Goal: Information Seeking & Learning: Check status

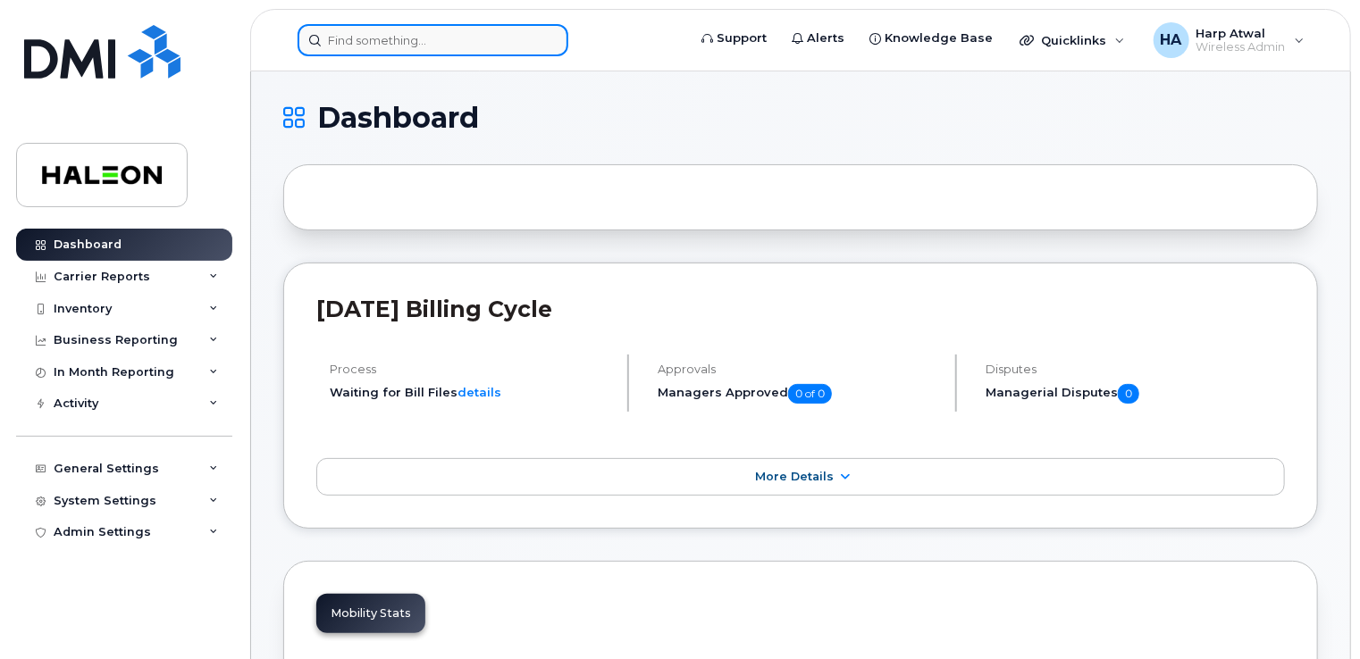
click at [487, 48] on input at bounding box center [432, 40] width 271 height 32
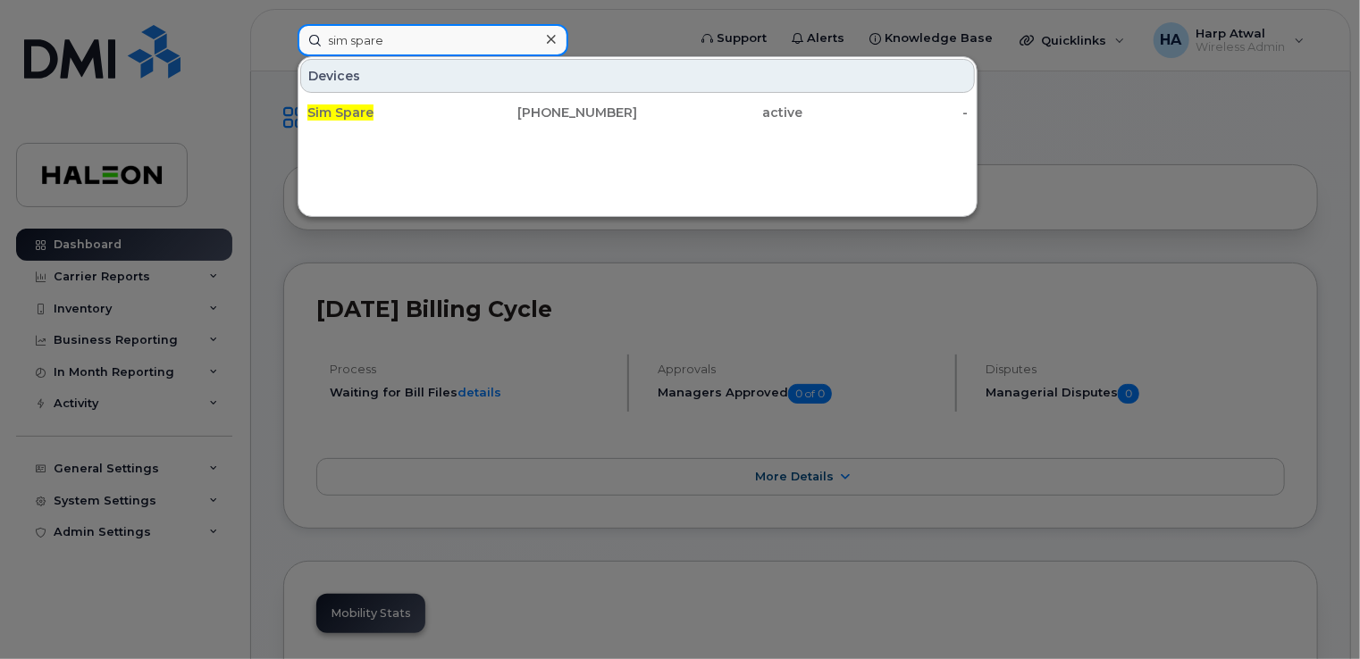
type input "sim spare"
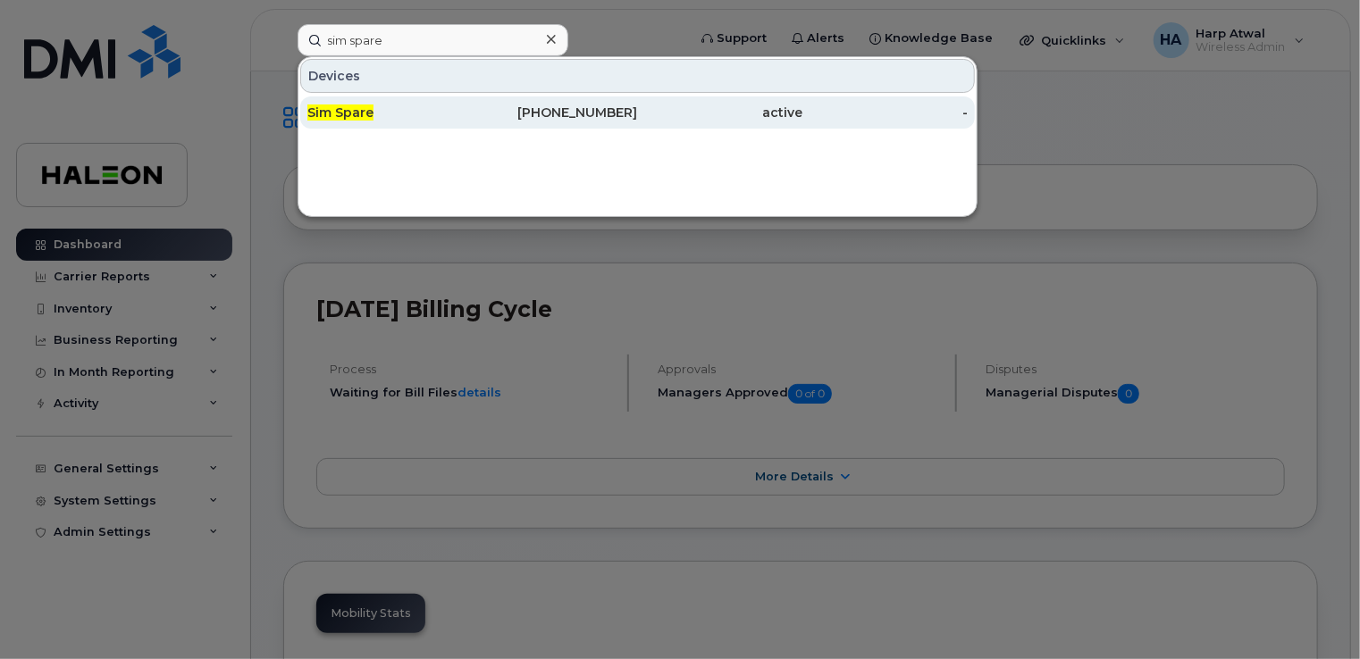
click at [425, 106] on div "Sim Spare" at bounding box center [389, 113] width 165 height 18
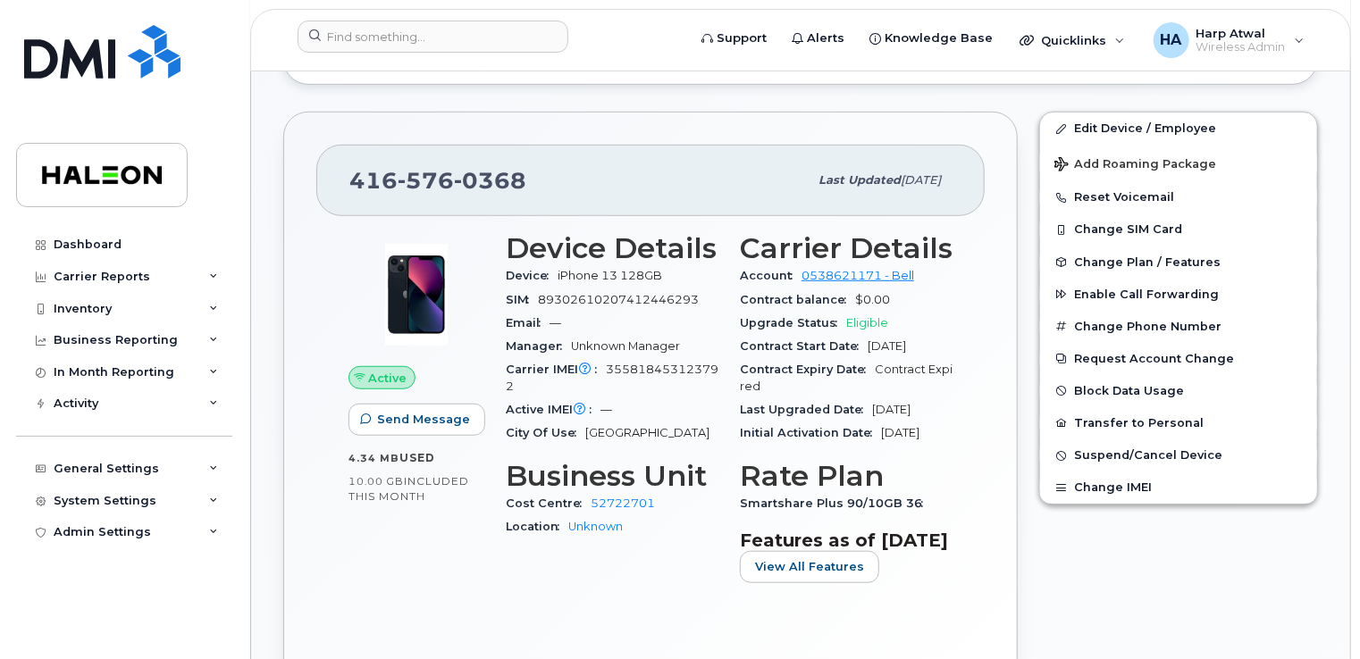
scroll to position [475, 0]
drag, startPoint x: 911, startPoint y: 320, endPoint x: 733, endPoint y: 323, distance: 178.7
click at [733, 323] on div "Carrier Details Account 0538621171 - Bell Contract balance $0.00 Upgrade Status…" at bounding box center [846, 414] width 234 height 387
click at [129, 278] on div "Carrier Reports" at bounding box center [102, 277] width 96 height 14
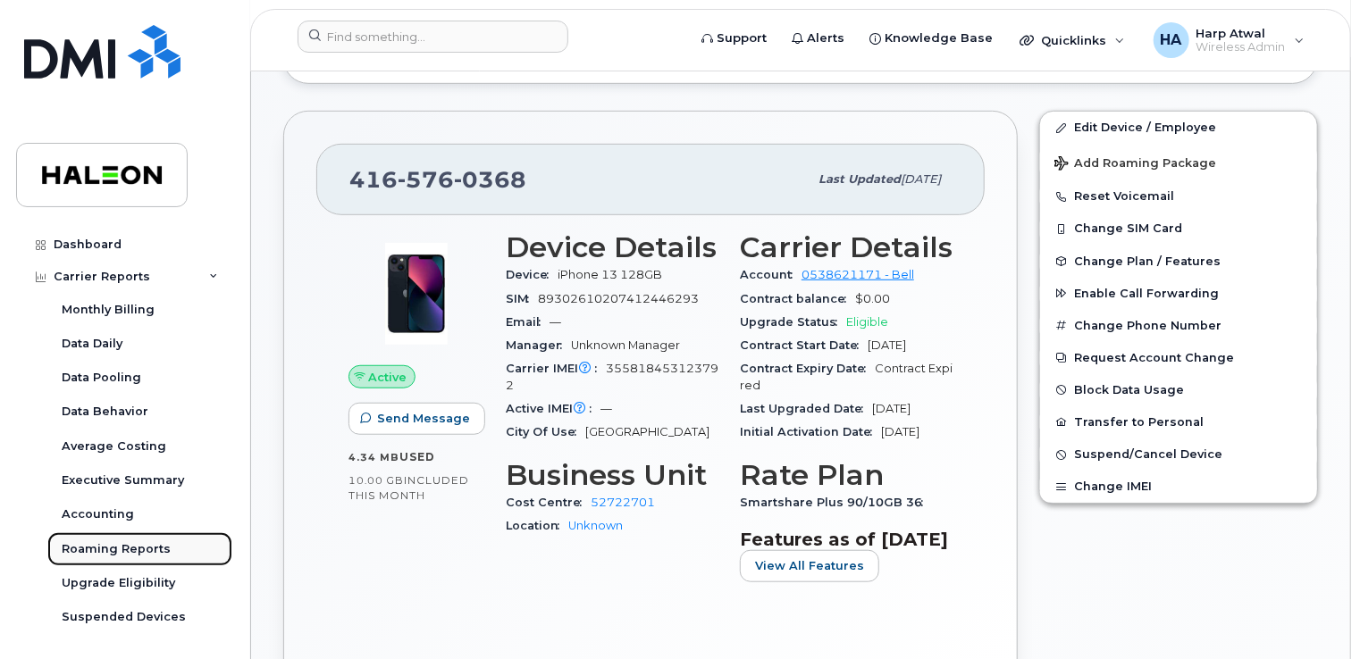
click at [138, 550] on div "Roaming Reports" at bounding box center [116, 549] width 109 height 16
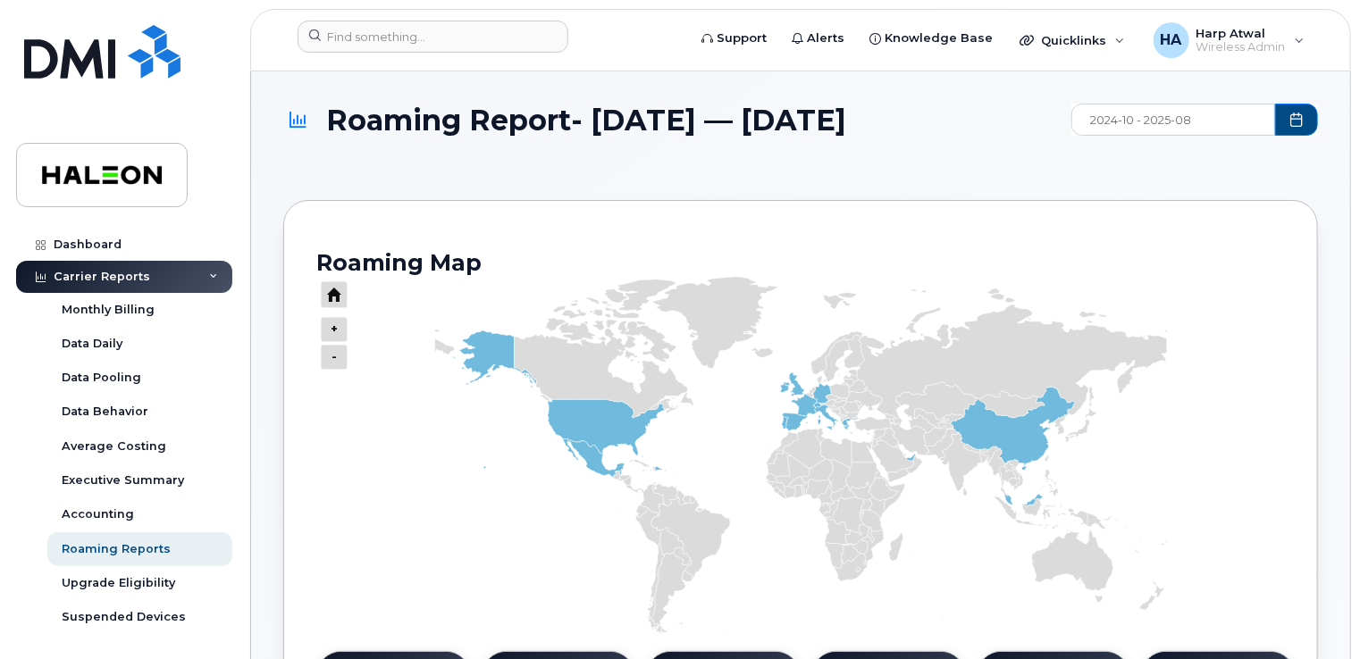
click at [1219, 123] on input "2024-10 - 2025-08" at bounding box center [1173, 120] width 204 height 32
click at [1126, 116] on input "2024-10 - 2025-08" at bounding box center [1173, 120] width 204 height 32
click at [1121, 269] on span "Jul" at bounding box center [1113, 279] width 81 height 31
click at [1193, 270] on span "Aug" at bounding box center [1194, 279] width 81 height 31
type input "2025-07 - 2025-08"
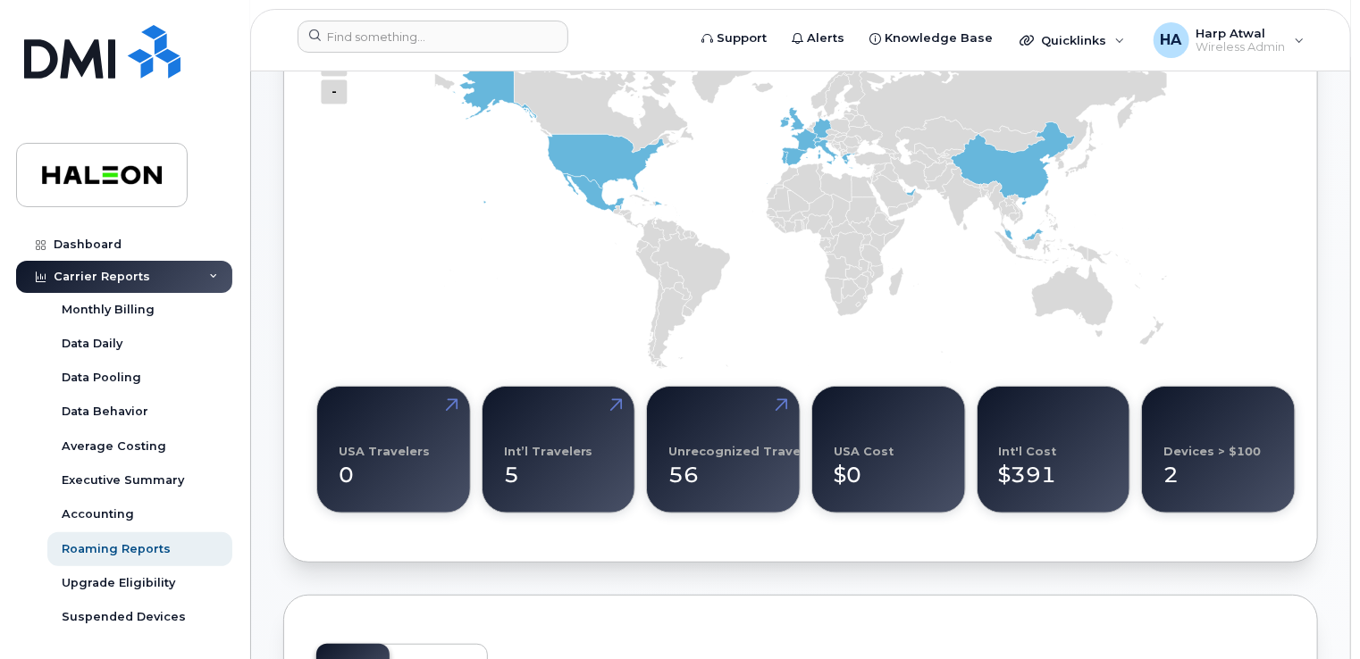
scroll to position [230, 0]
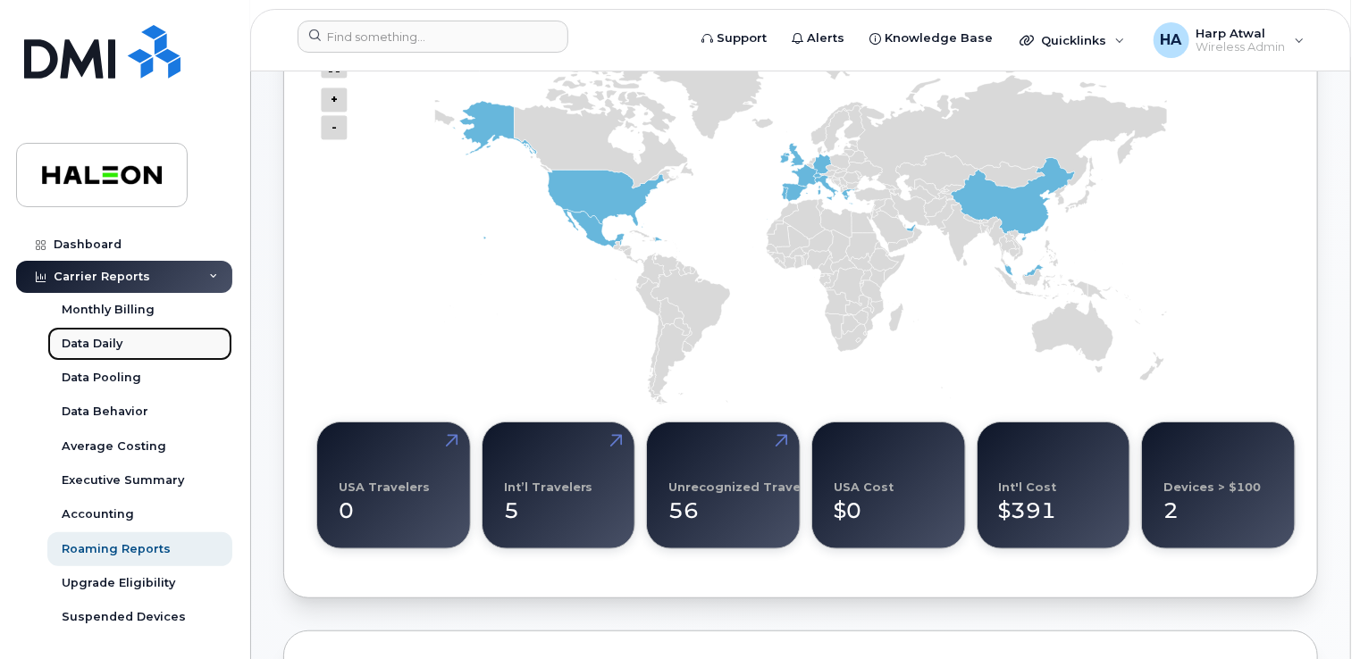
click at [188, 343] on link "Data Daily" at bounding box center [139, 344] width 185 height 34
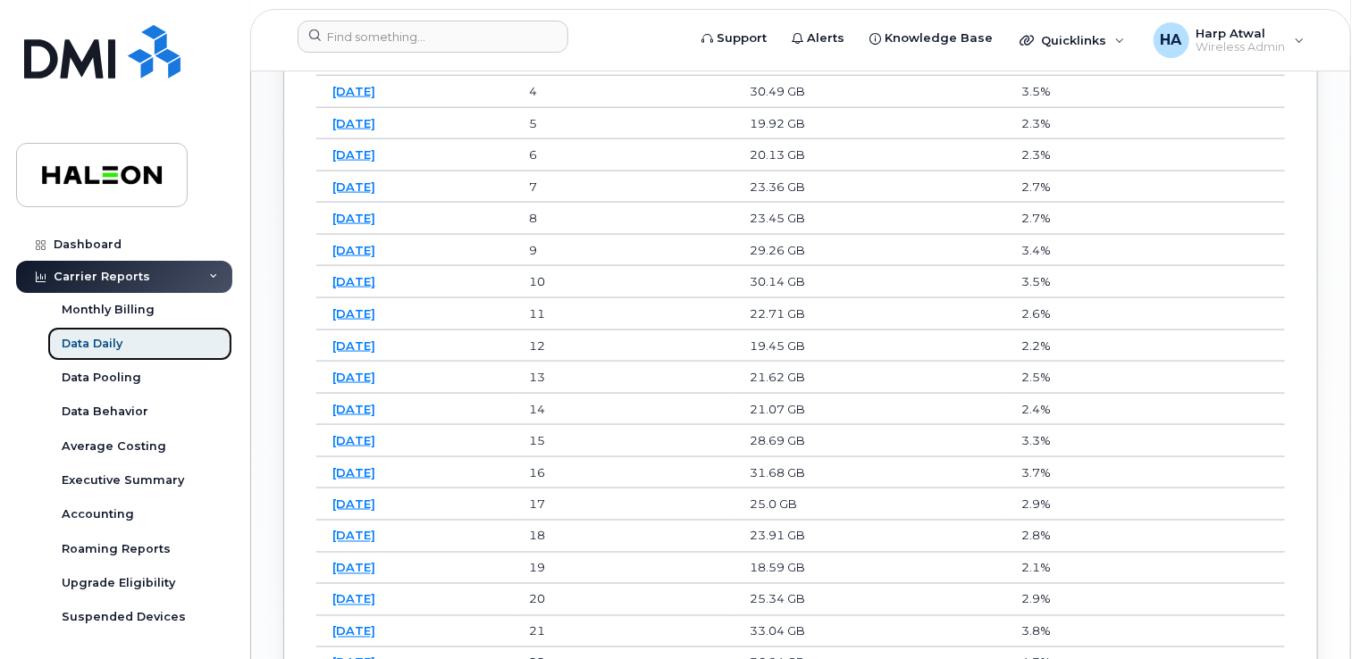
scroll to position [1182, 0]
click at [116, 413] on div "Data Behavior" at bounding box center [105, 412] width 87 height 16
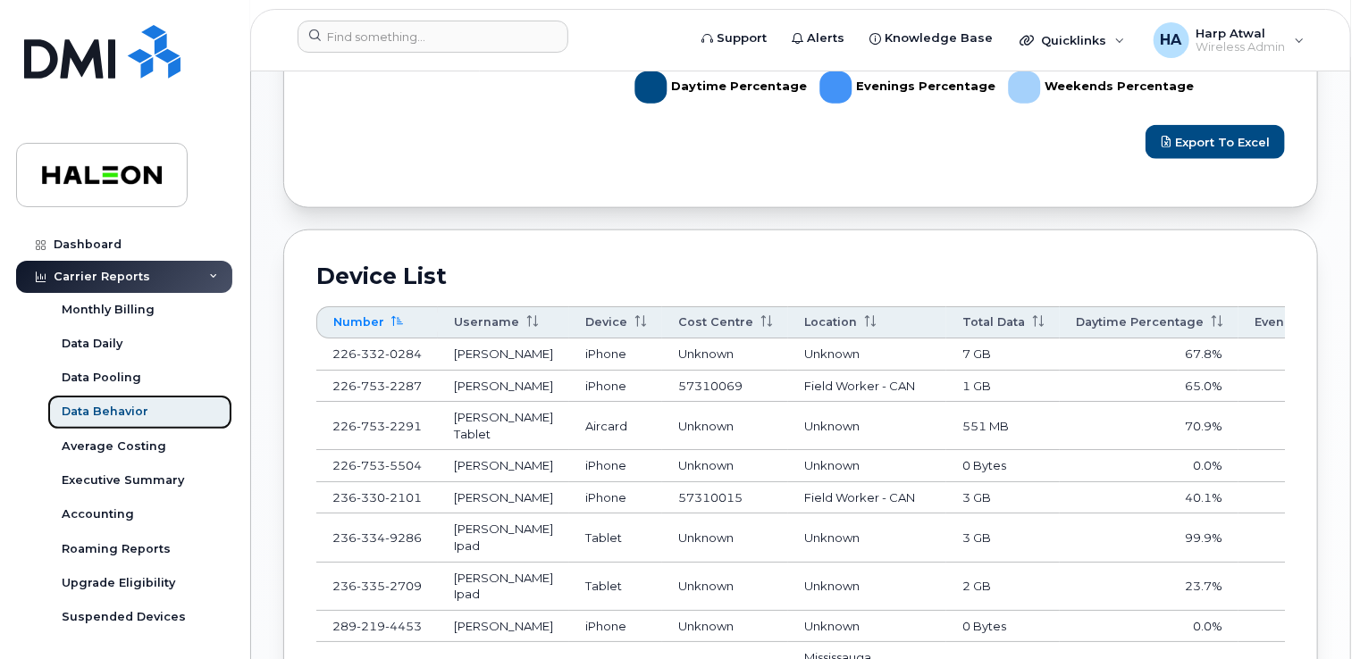
scroll to position [911, 0]
click at [950, 320] on th "Total Data" at bounding box center [1002, 322] width 113 height 32
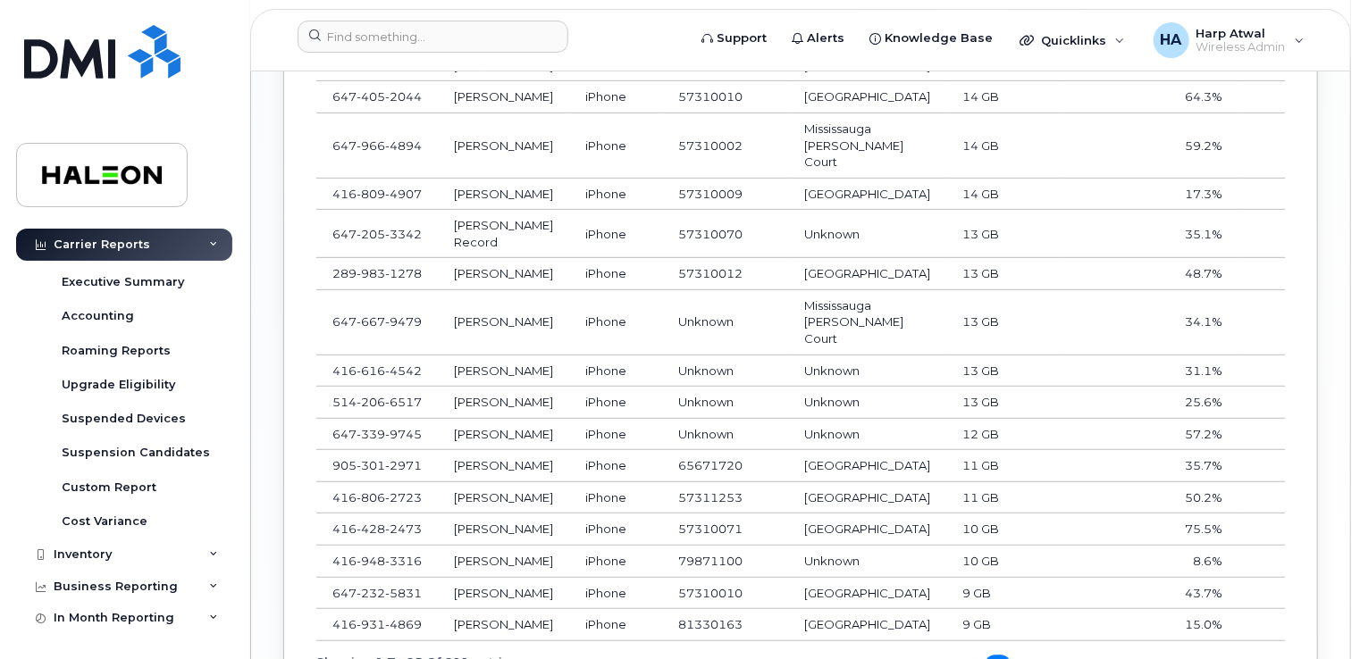
scroll to position [0, 0]
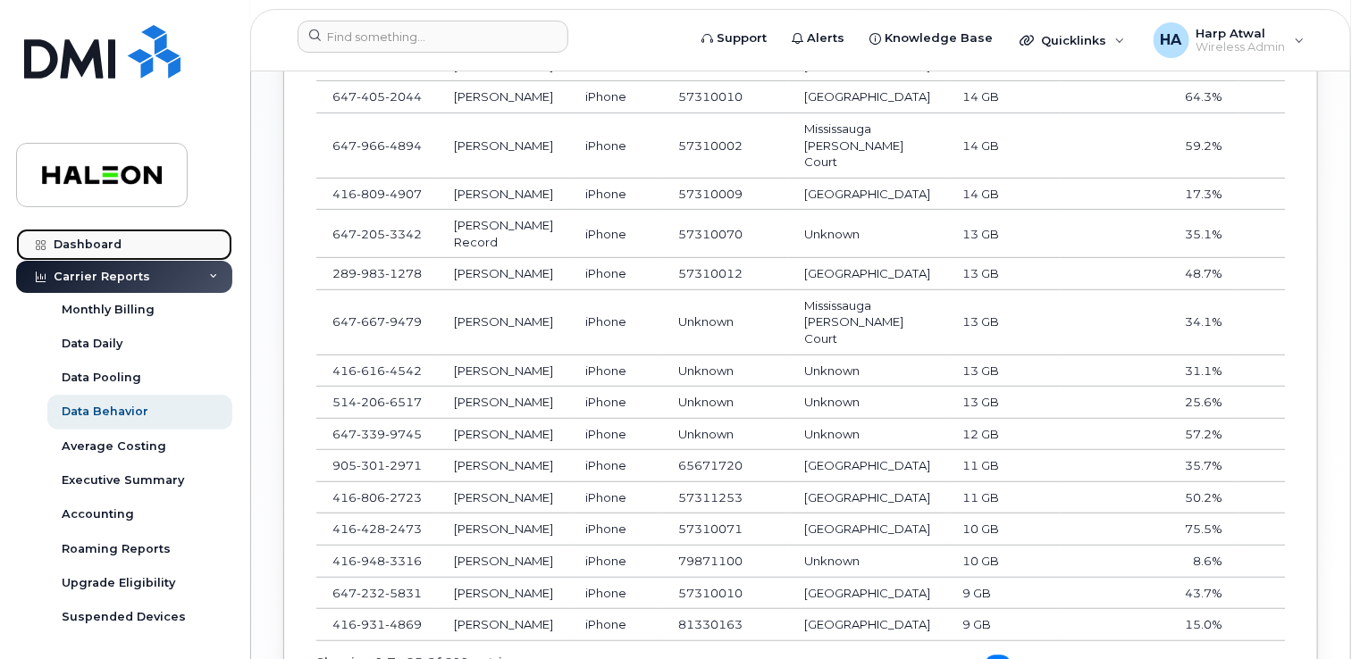
click at [114, 247] on div "Dashboard" at bounding box center [88, 245] width 68 height 14
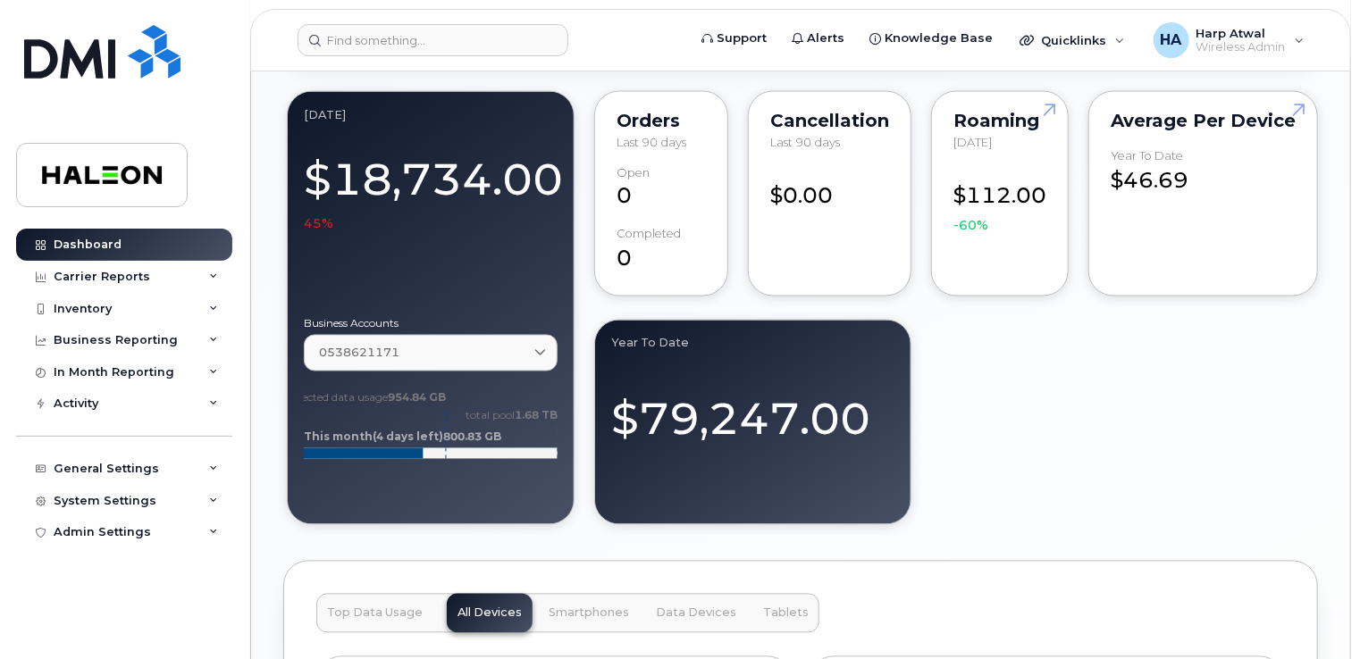
scroll to position [1501, 0]
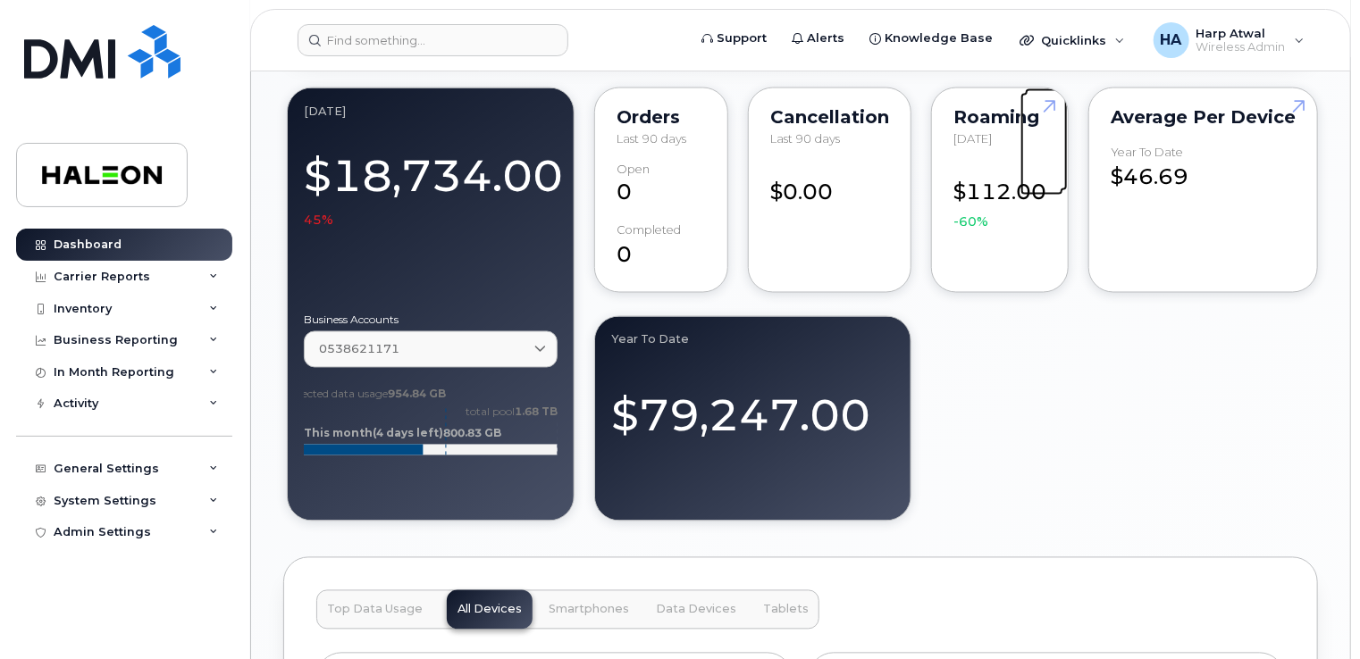
click at [1026, 115] on link at bounding box center [1046, 139] width 43 height 103
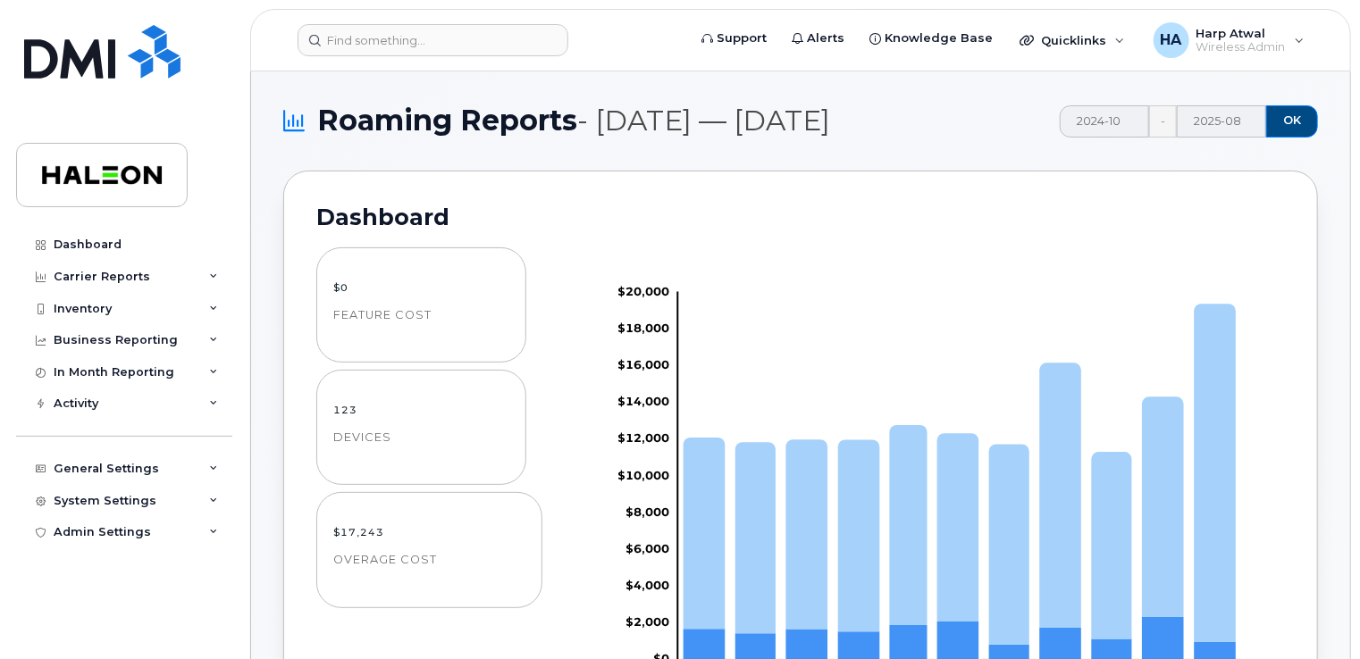
click at [1161, 123] on span "-" at bounding box center [1163, 121] width 28 height 32
click at [1130, 127] on input "2024-10" at bounding box center [1103, 121] width 89 height 32
click at [1079, 216] on span "Jan" at bounding box center [1094, 219] width 66 height 31
type input "2025-01"
click at [1294, 130] on button "OK" at bounding box center [1292, 121] width 52 height 32
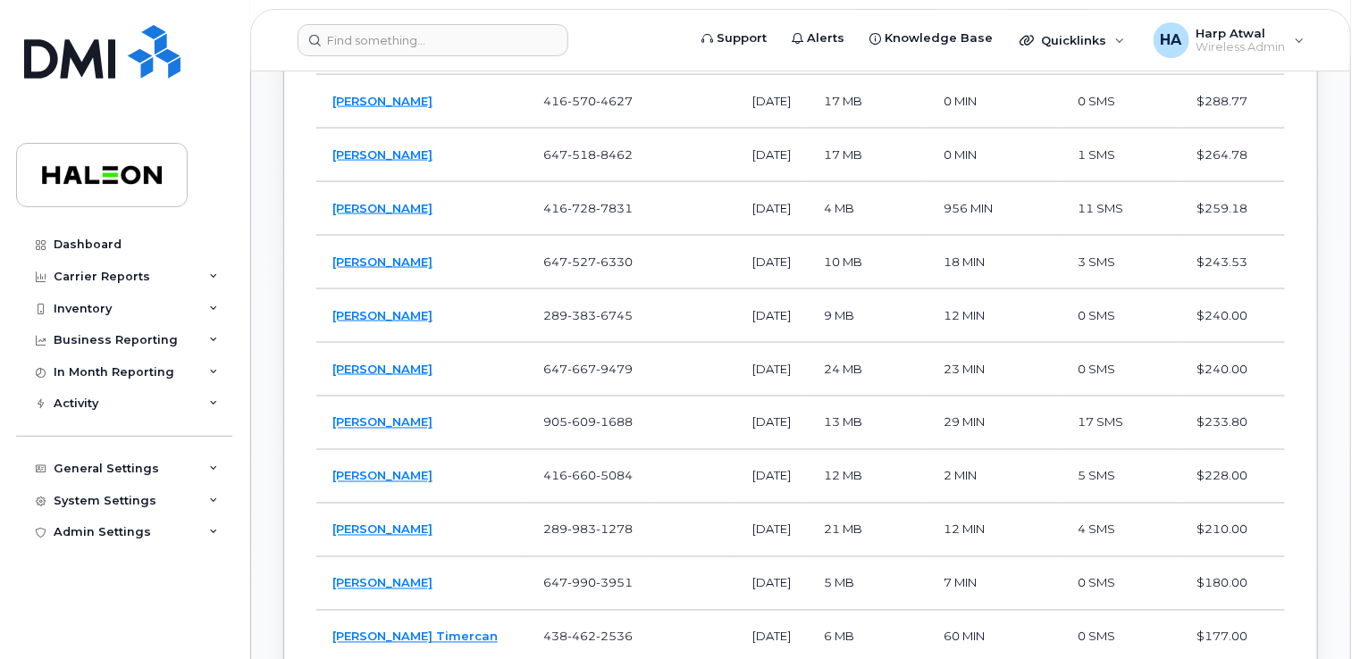
scroll to position [1558, 0]
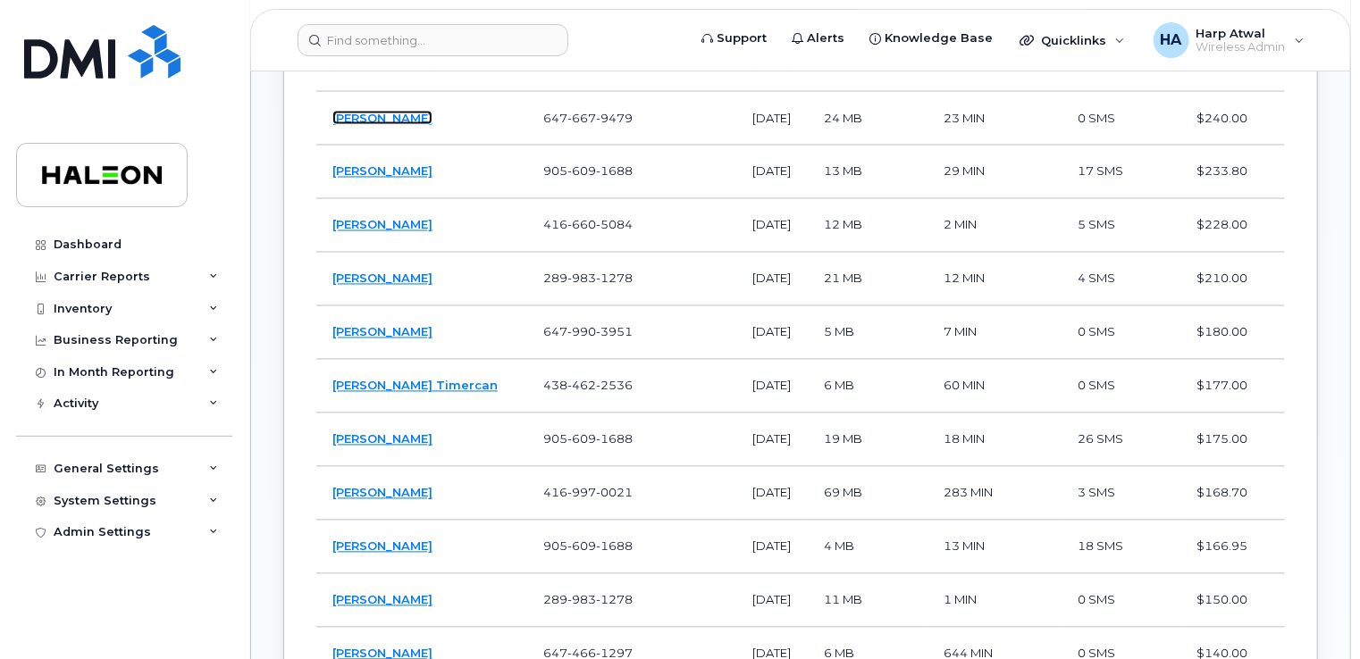
click at [393, 125] on link "Saher Saeed" at bounding box center [382, 118] width 100 height 14
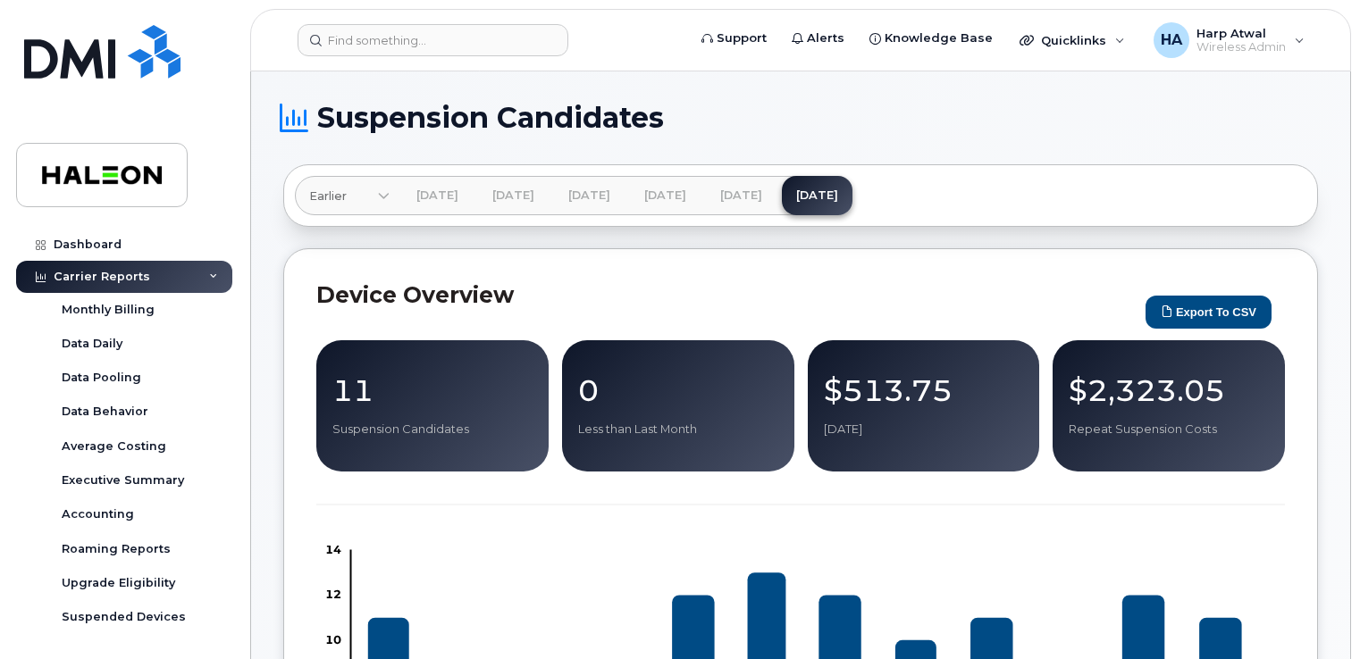
scroll to position [1161, 0]
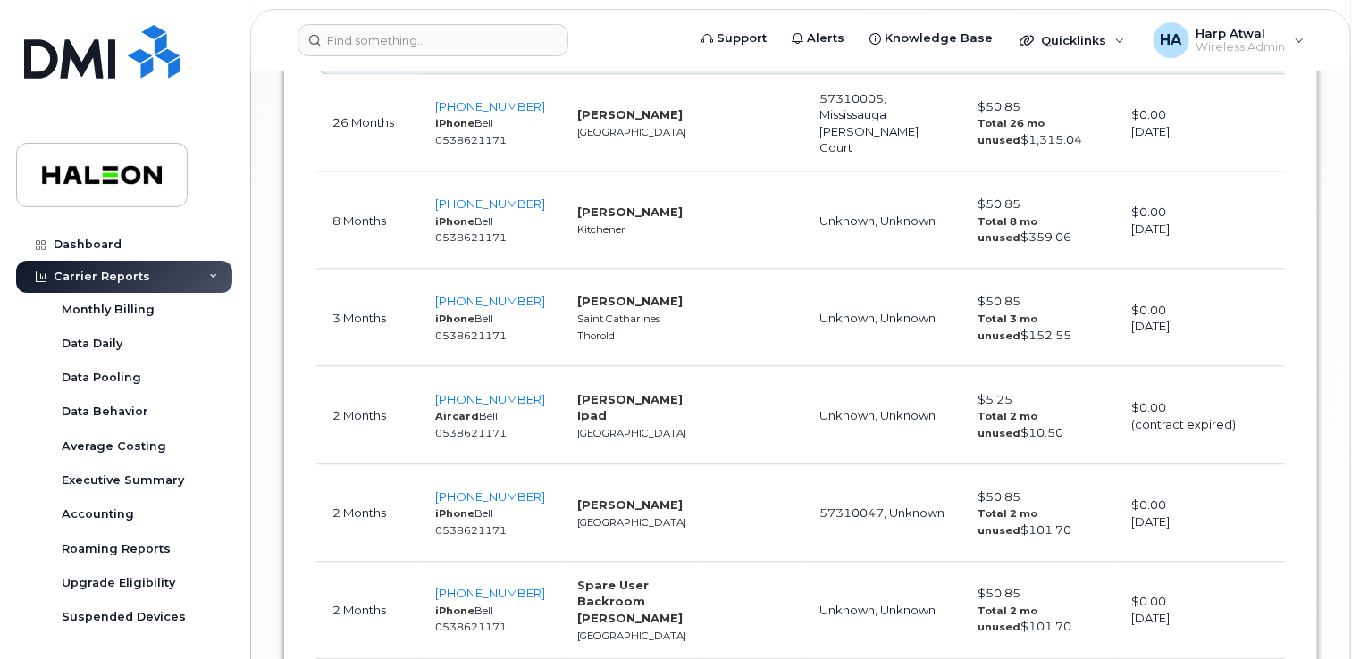
click at [277, 172] on div "Suspension Candidates Earlier [DATE] [DATE] [DATE] [DATE] [DATE] [DATE] [DATE] …" at bounding box center [800, 89] width 1099 height 2358
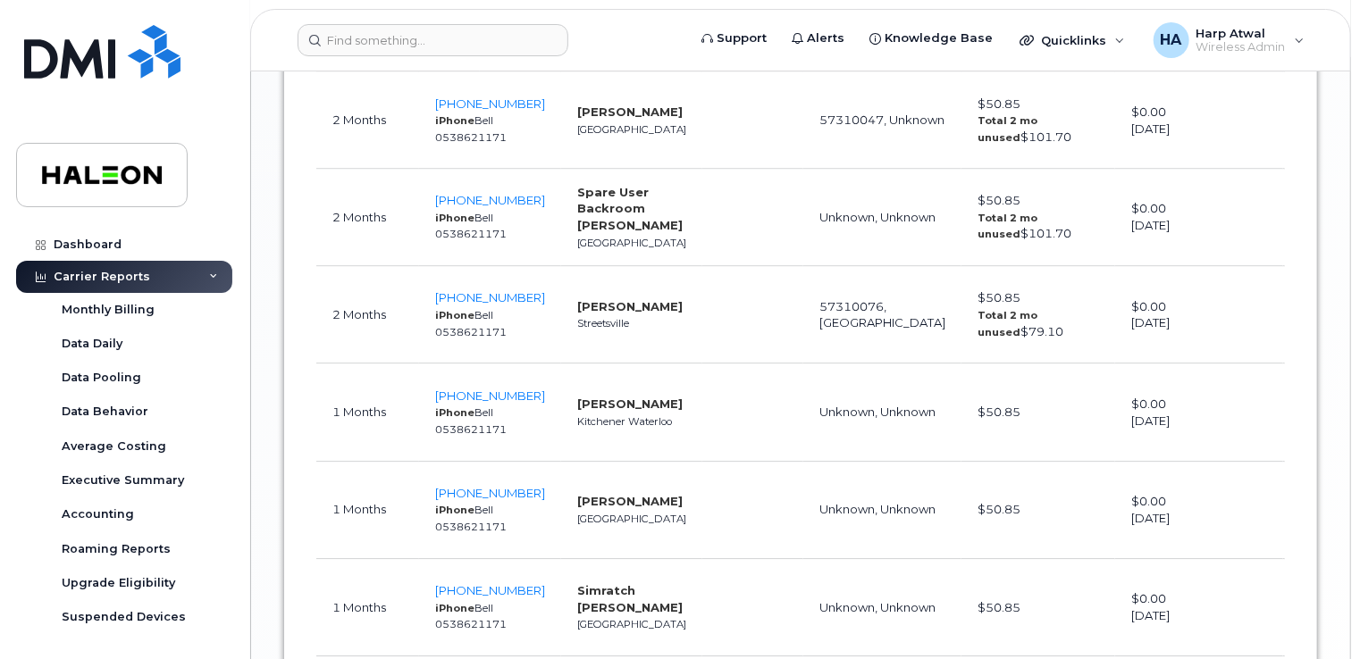
scroll to position [1554, 0]
drag, startPoint x: 603, startPoint y: 323, endPoint x: 554, endPoint y: 306, distance: 52.3
click at [561, 306] on td "Sarah Belasco Streetsville" at bounding box center [631, 315] width 141 height 97
drag, startPoint x: 554, startPoint y: 306, endPoint x: 499, endPoint y: 299, distance: 54.8
click at [499, 299] on span "905-301-9681" at bounding box center [490, 298] width 110 height 14
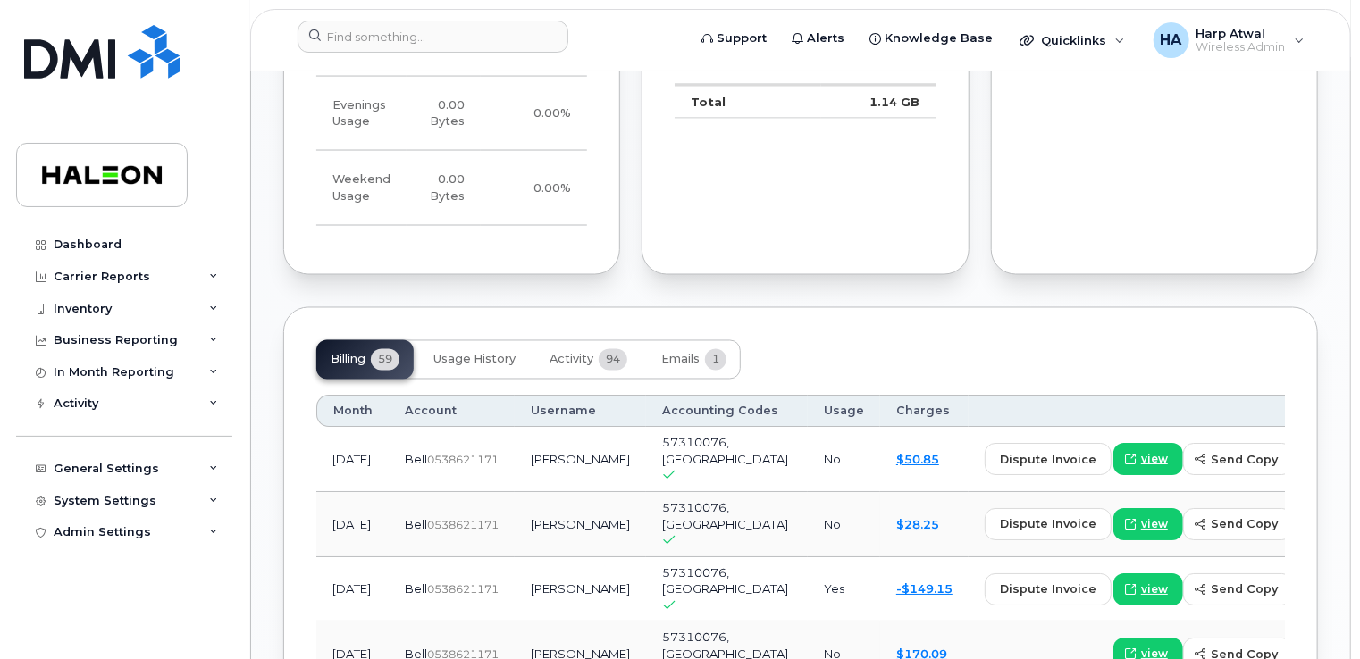
scroll to position [1471, 0]
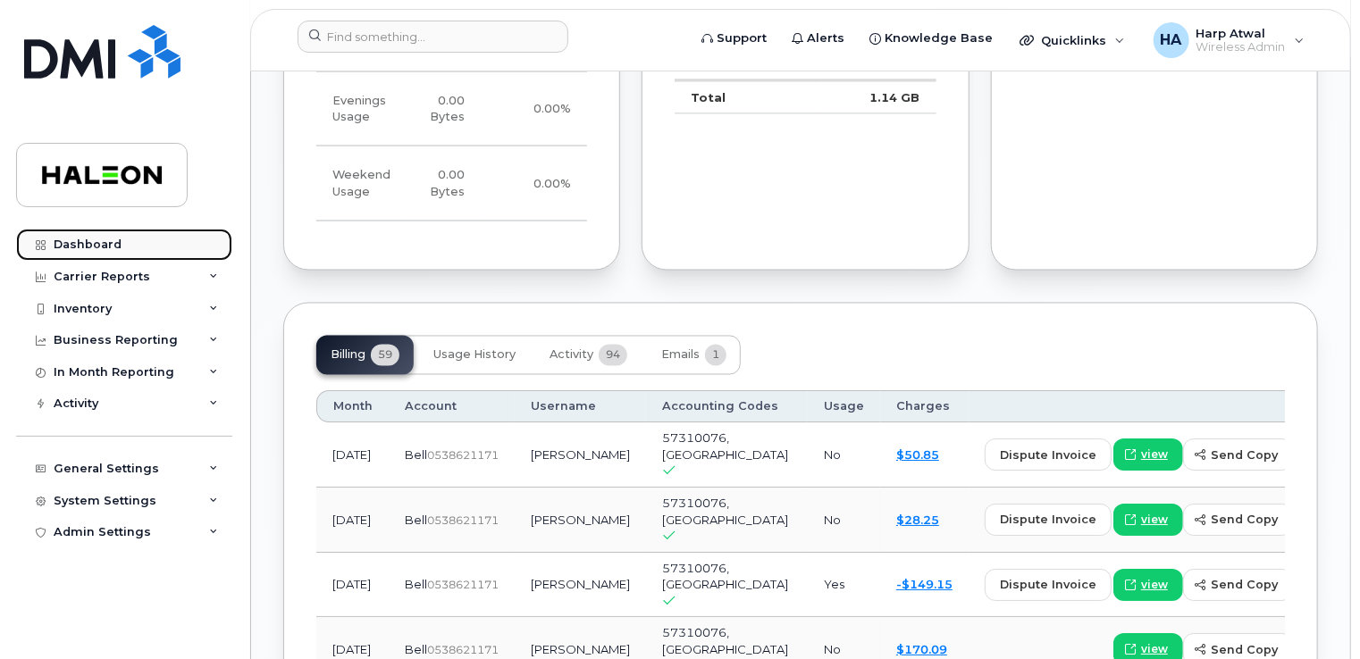
click at [113, 245] on div "Dashboard" at bounding box center [88, 245] width 68 height 14
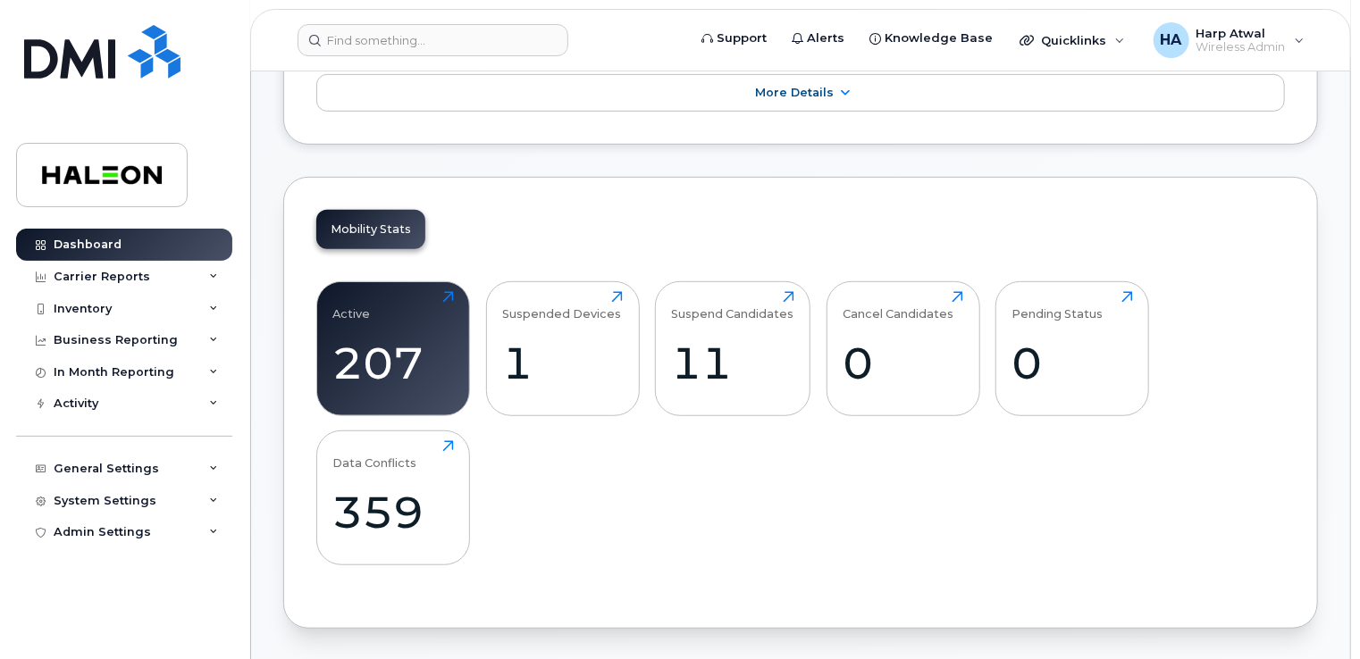
scroll to position [385, 0]
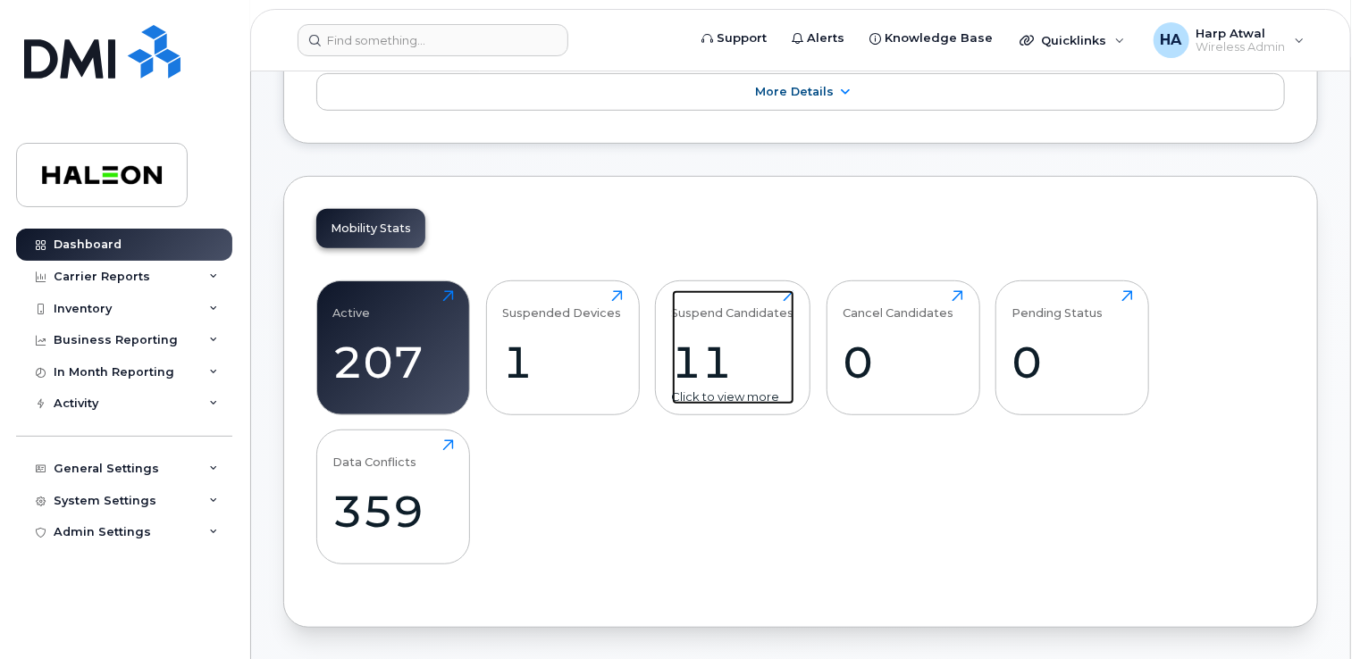
click at [707, 338] on div "11" at bounding box center [733, 362] width 122 height 53
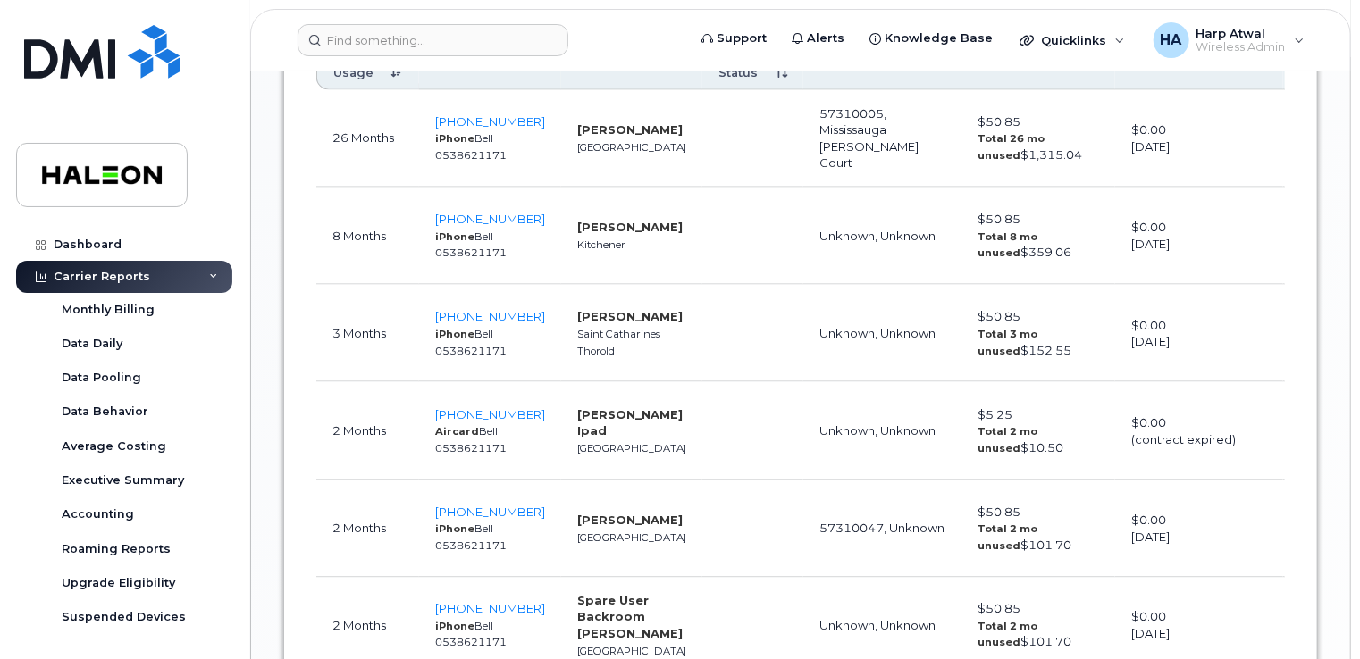
scroll to position [1115, 0]
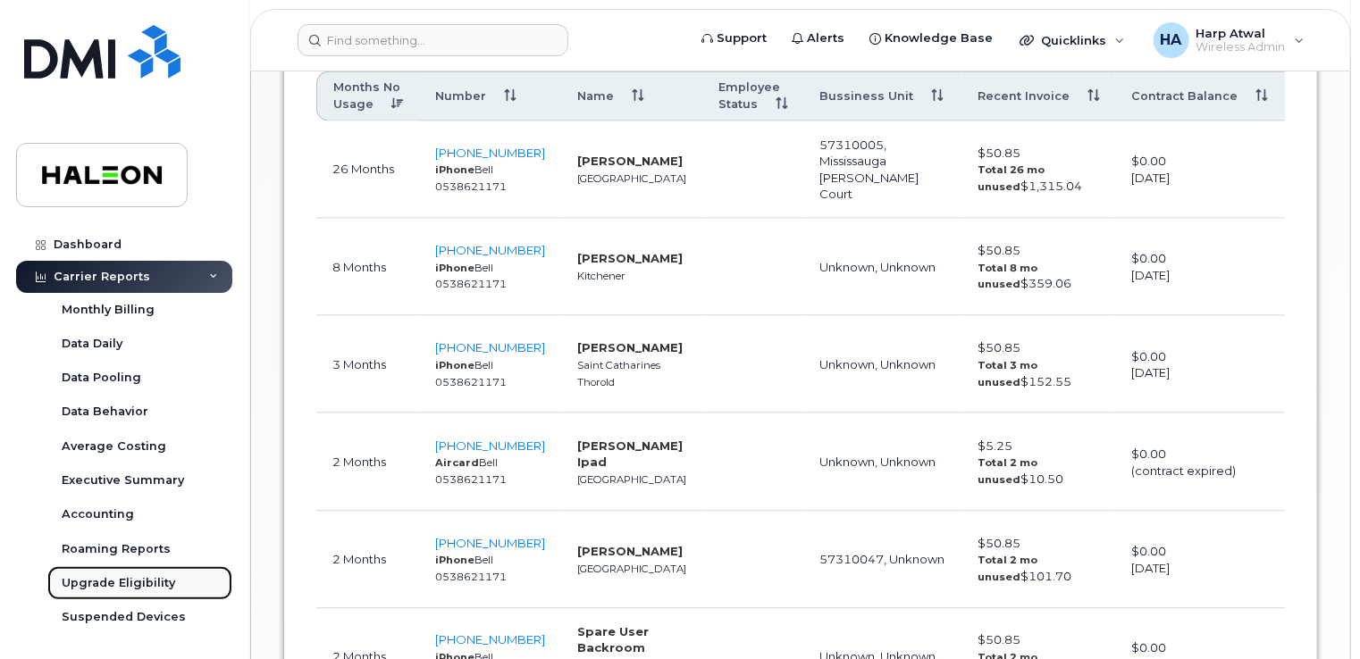
click at [130, 587] on div "Upgrade Eligibility" at bounding box center [118, 583] width 113 height 16
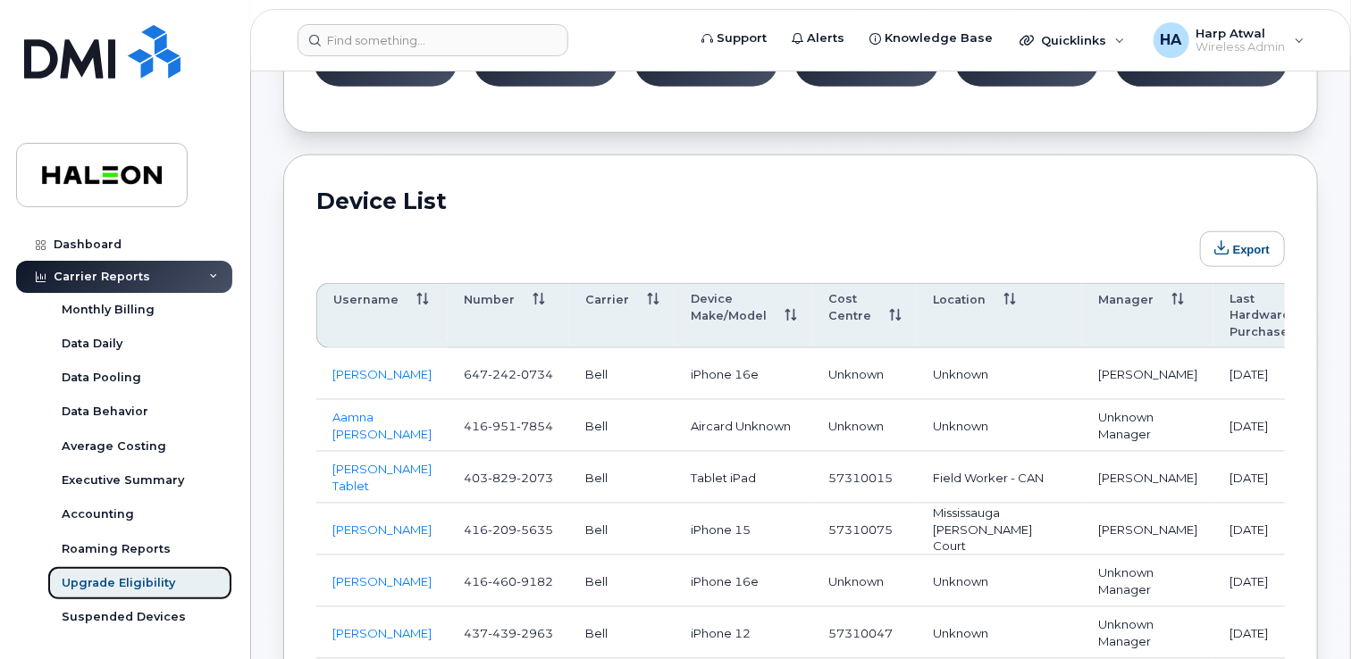
scroll to position [979, 0]
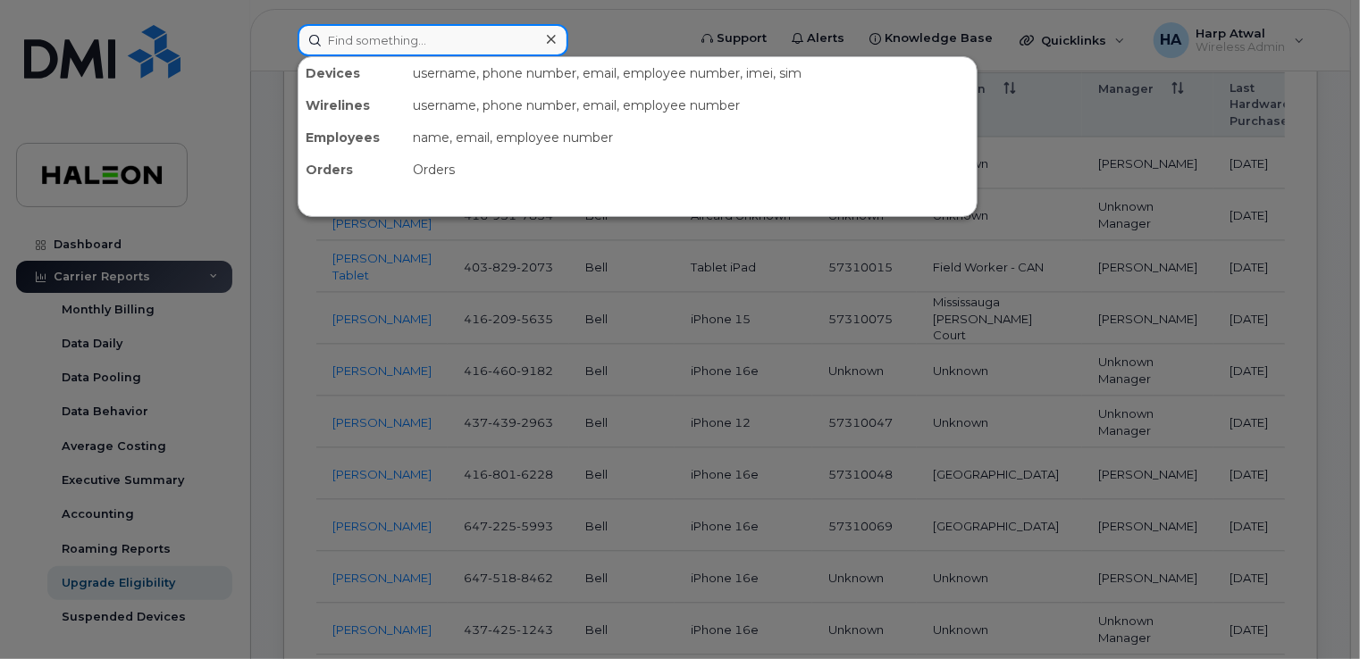
click at [436, 49] on input at bounding box center [432, 40] width 271 height 32
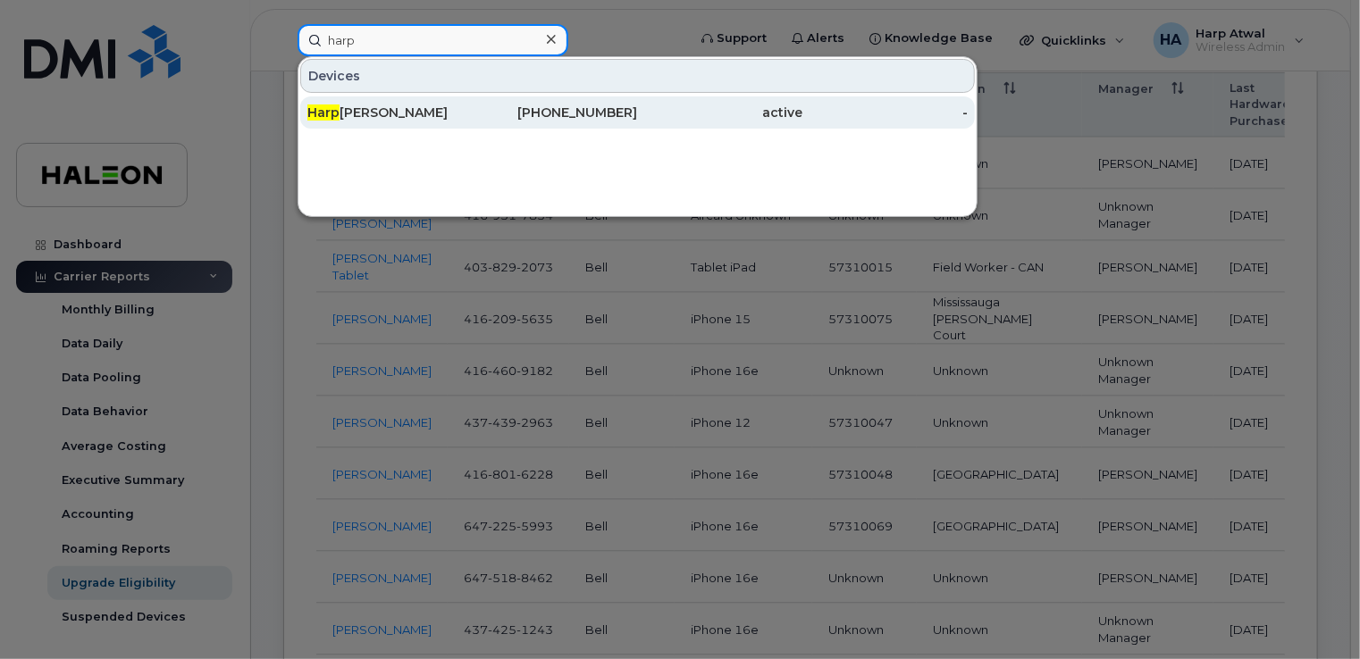
type input "harp"
click at [379, 113] on div "Harp Atwal" at bounding box center [389, 113] width 165 height 18
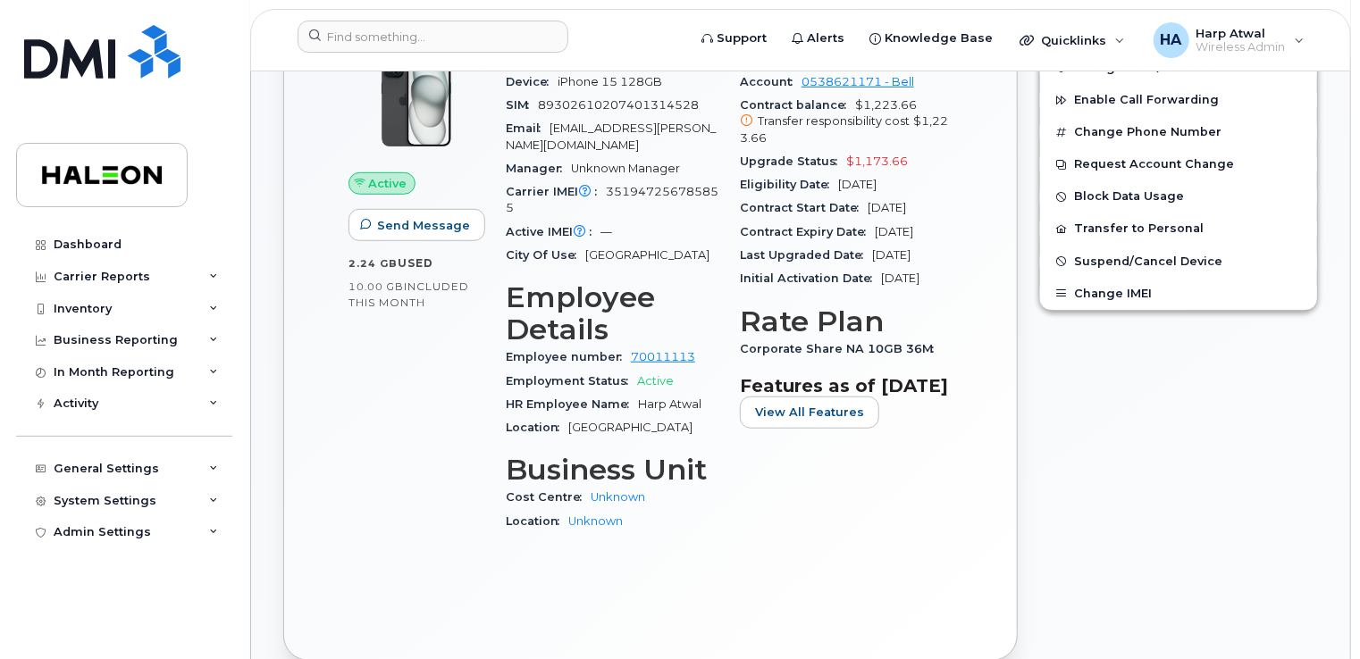
scroll to position [503, 0]
drag, startPoint x: 908, startPoint y: 164, endPoint x: 843, endPoint y: 159, distance: 64.5
click at [843, 159] on div "Upgrade Status $1,173.66" at bounding box center [846, 160] width 213 height 23
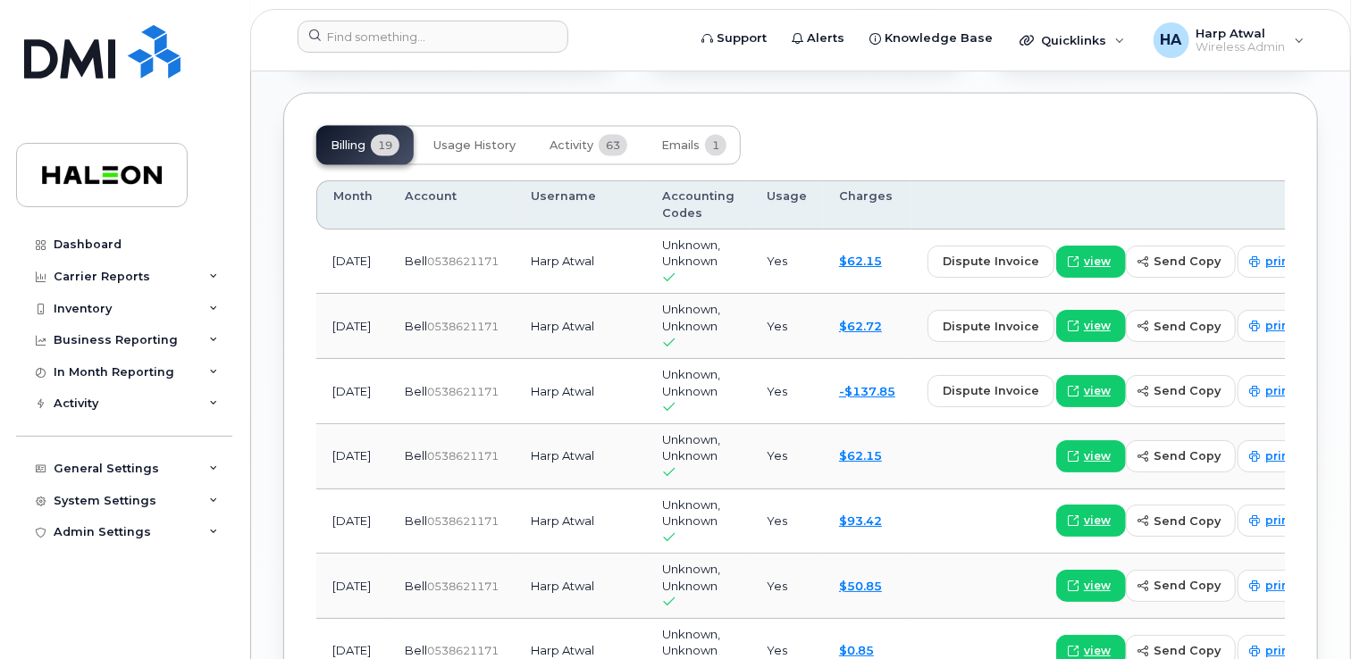
scroll to position [1540, 0]
drag, startPoint x: 363, startPoint y: 429, endPoint x: 602, endPoint y: 423, distance: 239.5
click at [602, 490] on tr "[DATE] Bell  0538621171 Harp Atwal Unknown, Unknown Yes $93.42 view send copy p…" at bounding box center [820, 522] width 1008 height 65
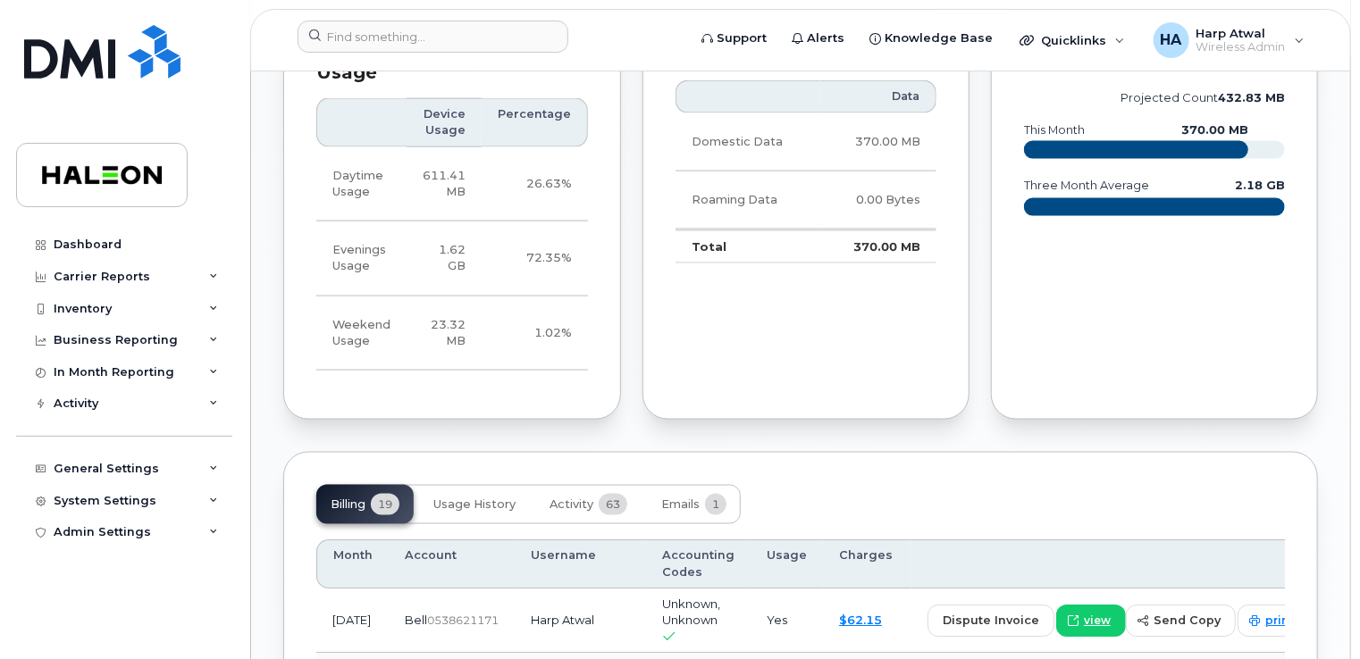
scroll to position [1179, 0]
